Goal: Register for event/course

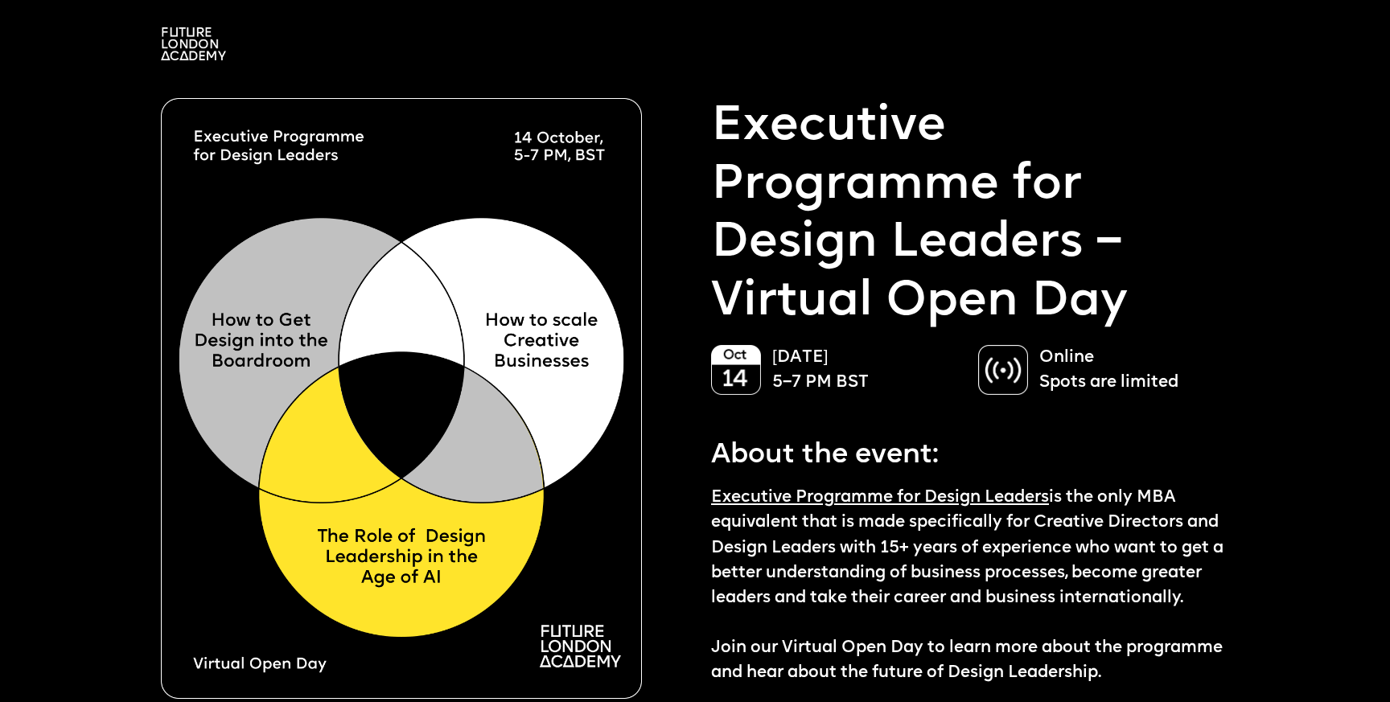
click at [898, 489] on link "Executive Programme for Design Leaders" at bounding box center [880, 497] width 338 height 17
